Goal: Task Accomplishment & Management: Complete application form

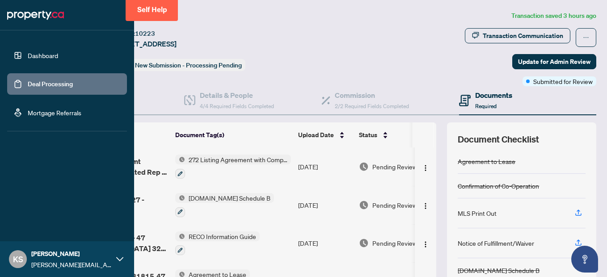
click at [28, 55] on link "Dashboard" at bounding box center [43, 55] width 30 height 8
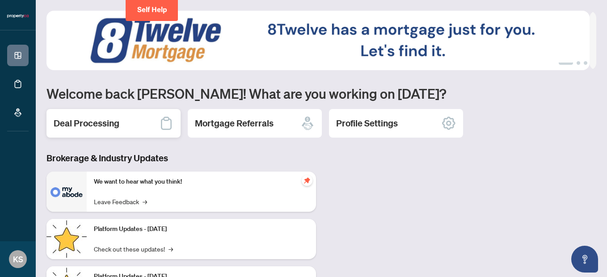
click at [98, 126] on h2 "Deal Processing" at bounding box center [87, 123] width 66 height 13
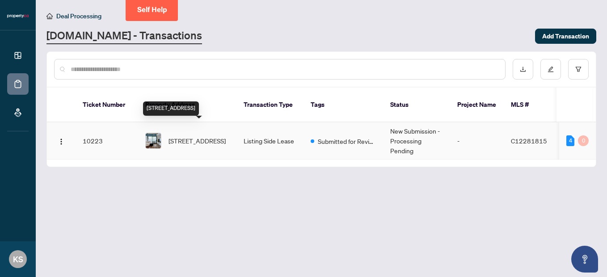
click at [198, 136] on span "[STREET_ADDRESS]" at bounding box center [197, 141] width 57 height 10
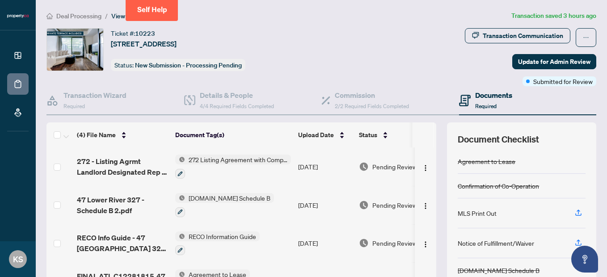
scroll to position [111, 0]
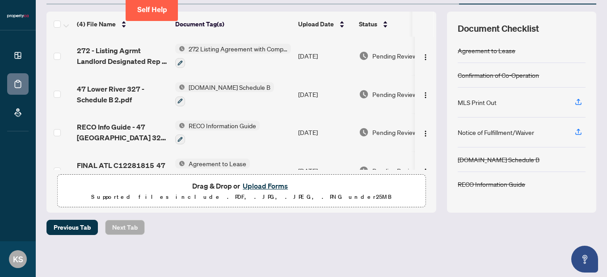
click at [254, 185] on button "Upload Forms" at bounding box center [265, 186] width 51 height 12
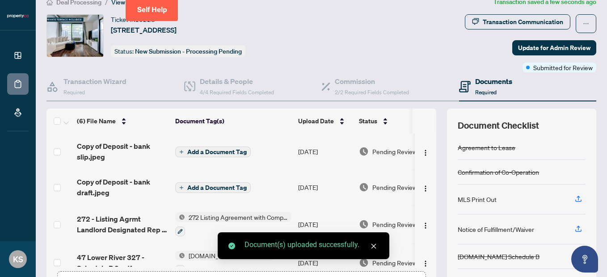
scroll to position [0, 0]
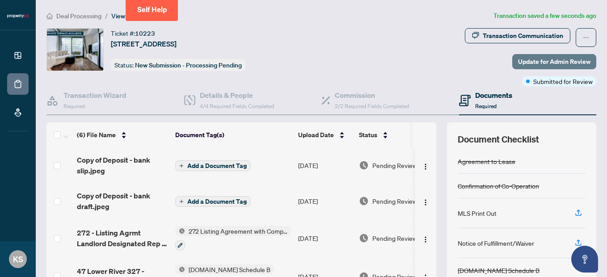
click at [542, 57] on span "Update for Admin Review" at bounding box center [554, 62] width 72 height 14
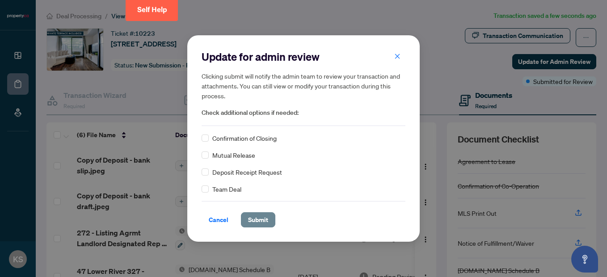
click at [262, 215] on span "Submit" at bounding box center [258, 220] width 20 height 14
